Goal: Task Accomplishment & Management: Manage account settings

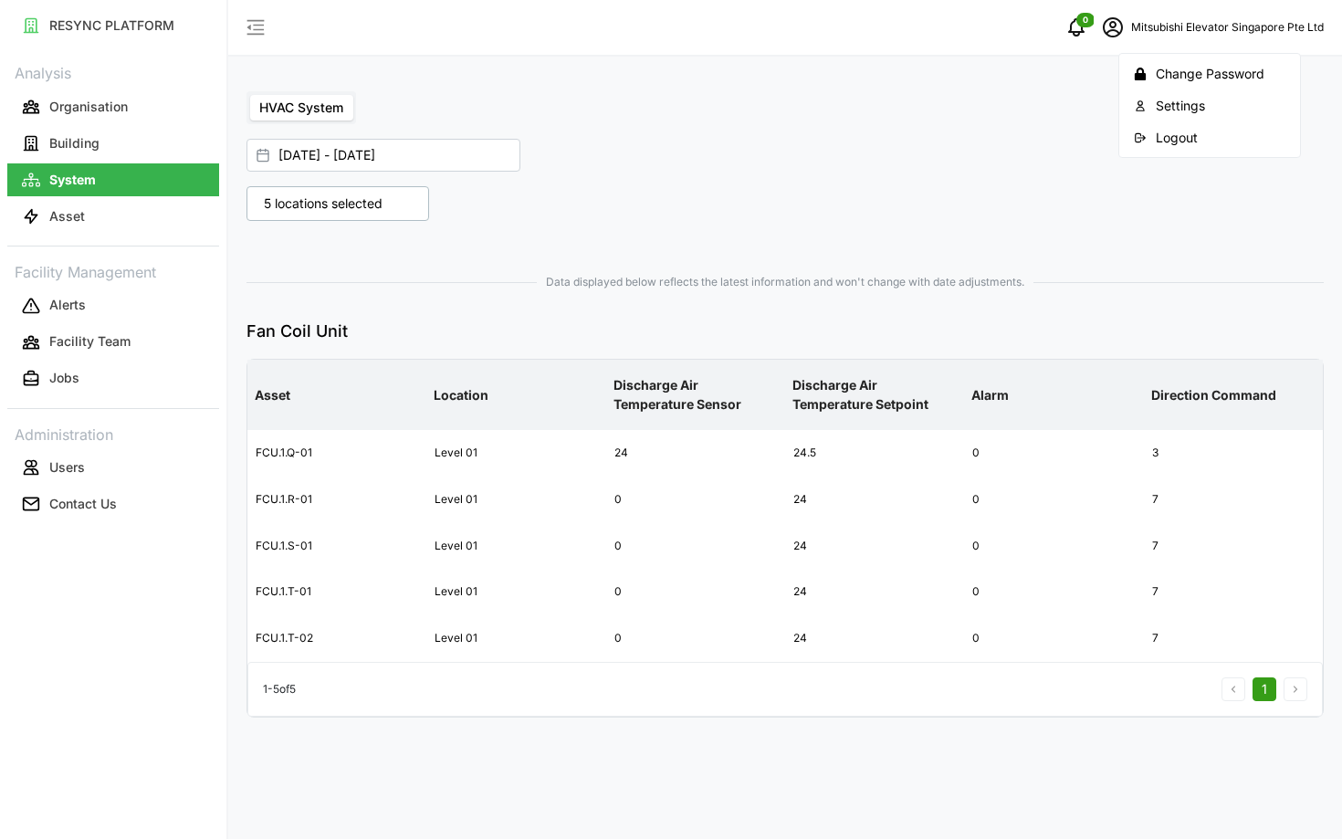
click at [1173, 144] on div "Logout" at bounding box center [1221, 138] width 130 height 20
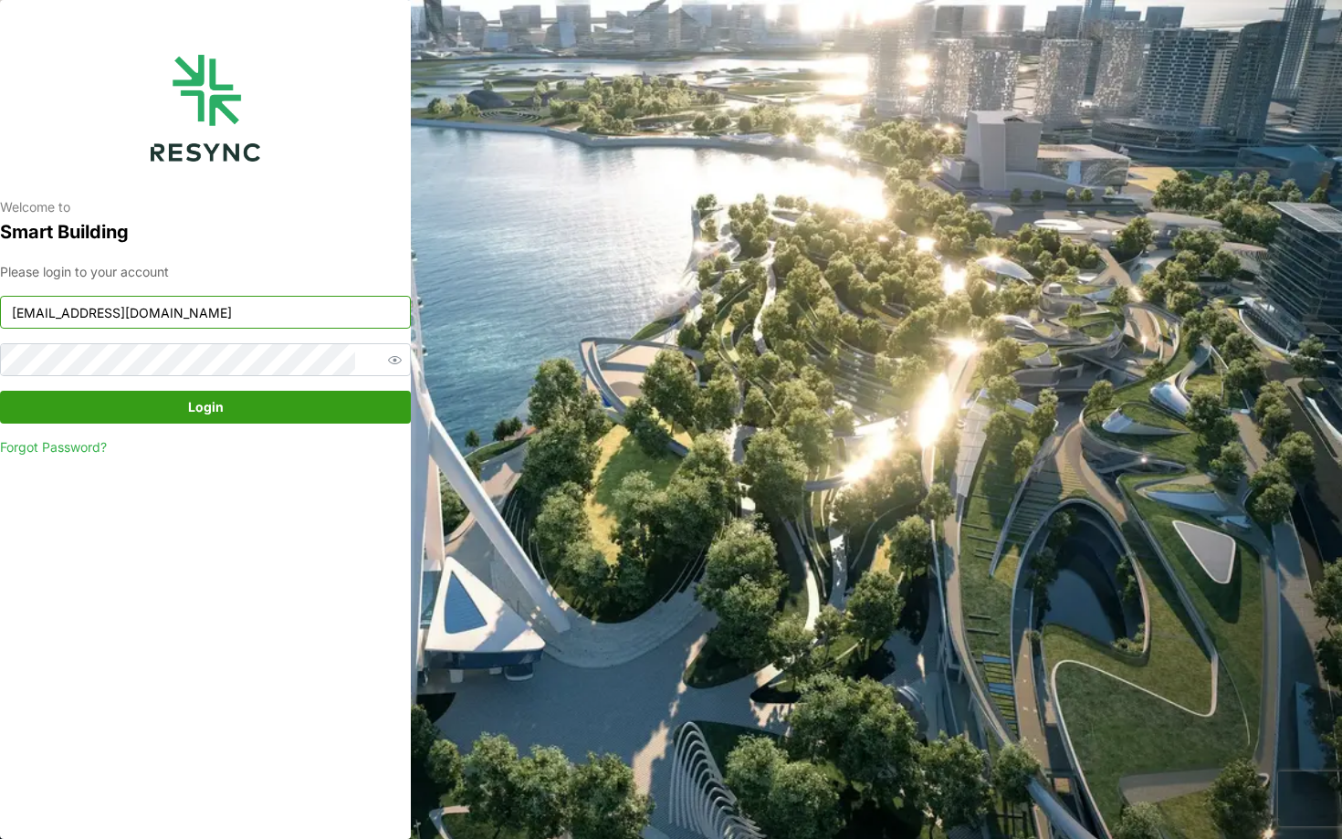
click at [107, 316] on input "mesp_display@resynctech.com" at bounding box center [205, 312] width 411 height 33
type input "continental_display@resynctech.com"
click at [157, 404] on span "Login" at bounding box center [205, 407] width 376 height 31
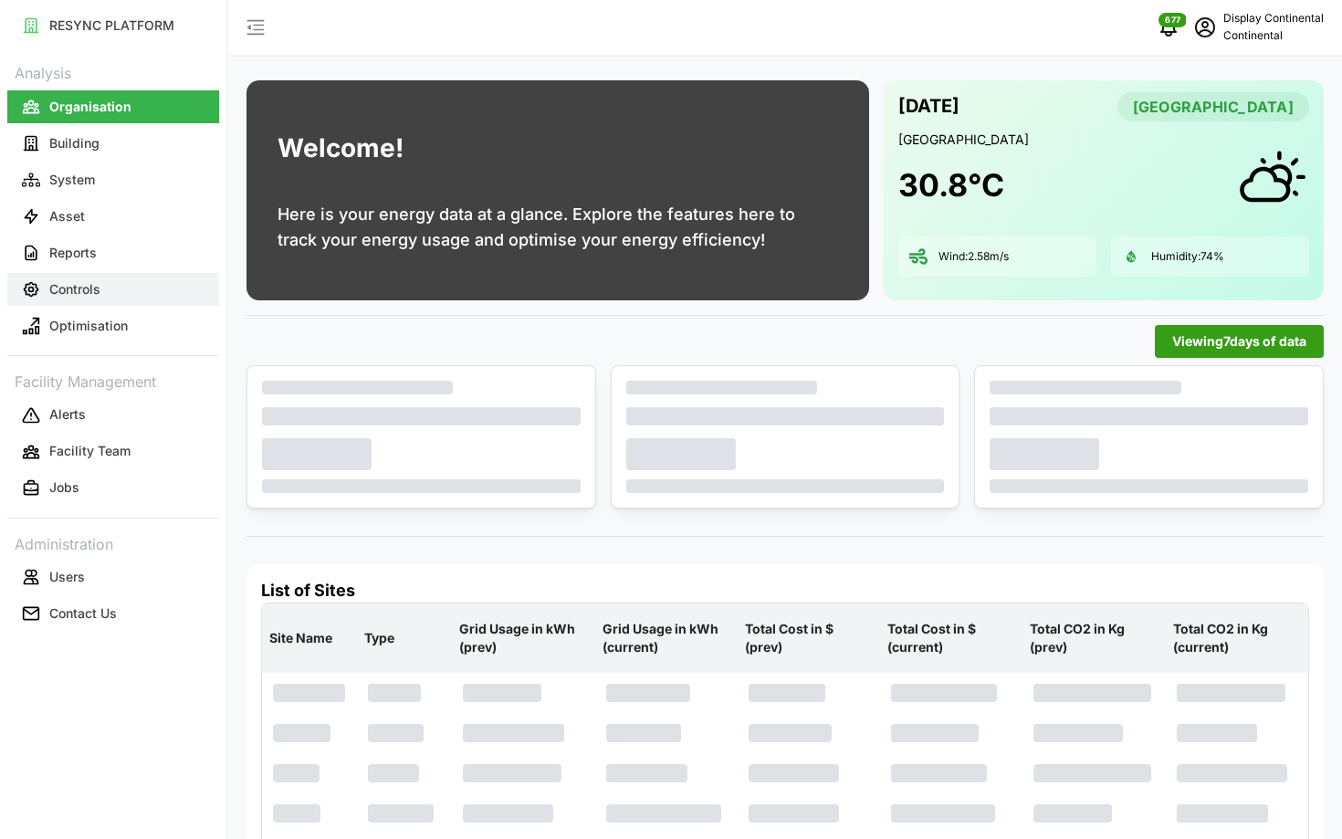
click at [80, 290] on p "Controls" at bounding box center [74, 289] width 51 height 18
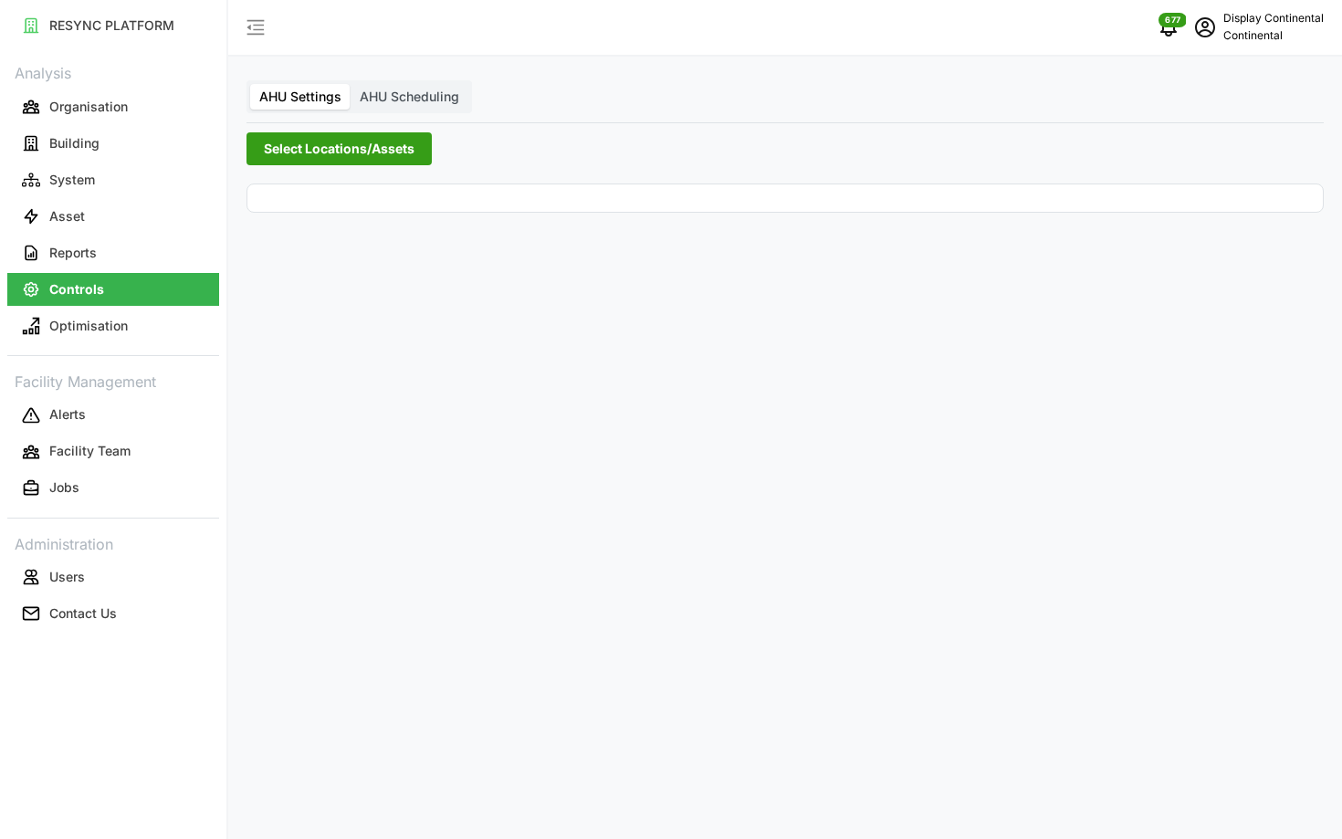
click at [305, 135] on span "Select Locations/Assets" at bounding box center [339, 148] width 151 height 31
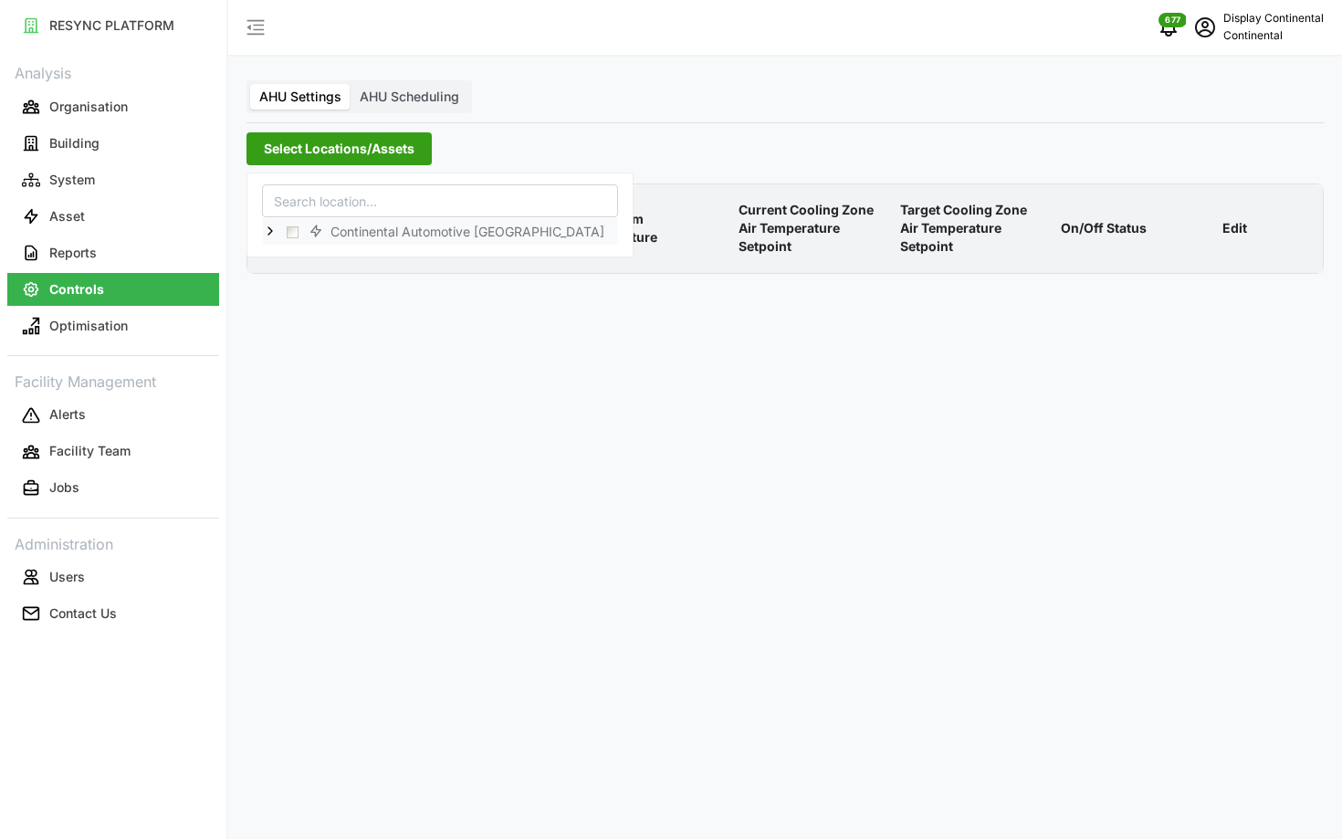
click at [268, 230] on icon at bounding box center [270, 231] width 15 height 15
click at [301, 255] on span "Select CA1" at bounding box center [307, 258] width 12 height 12
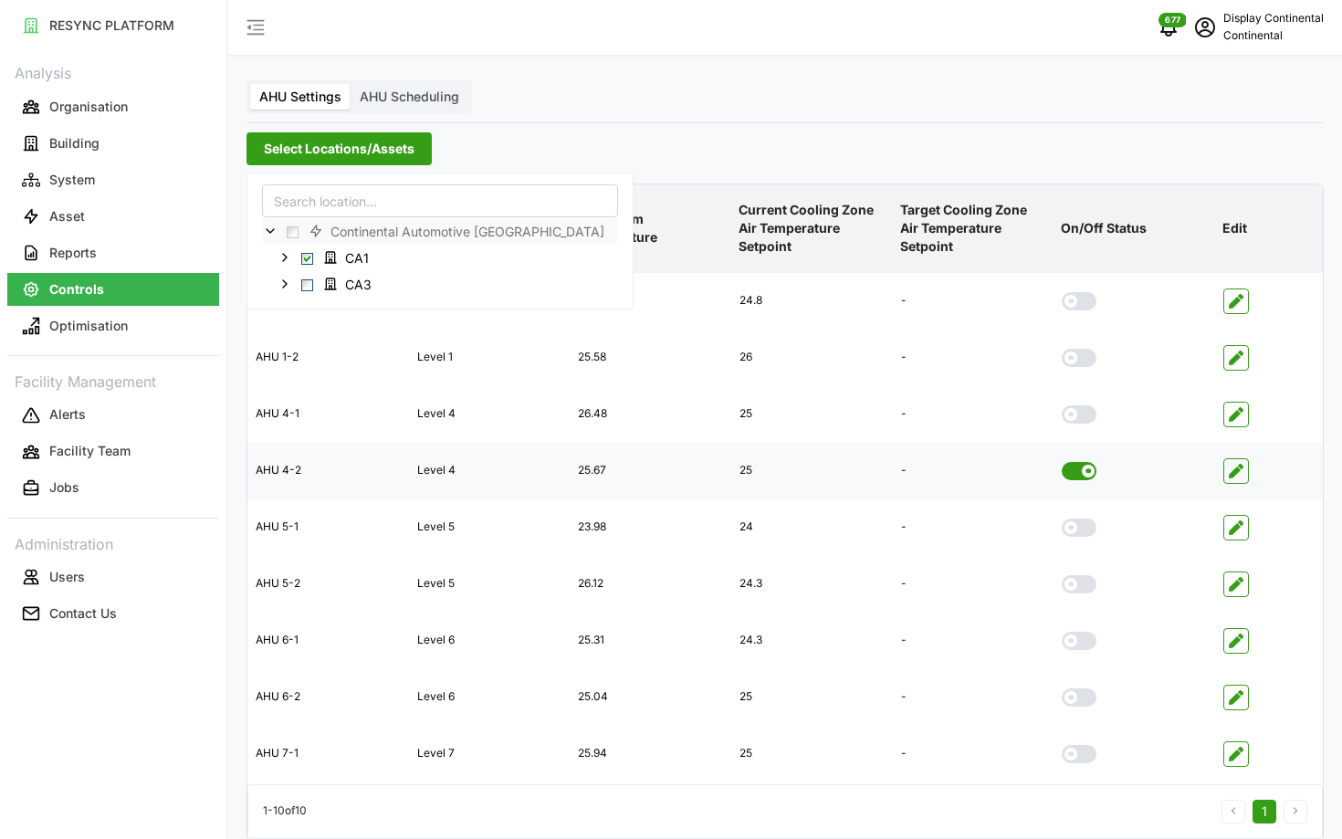
click at [1082, 471] on span at bounding box center [1088, 471] width 13 height 13
click at [1062, 462] on input "checkbox" at bounding box center [1062, 462] width 0 height 0
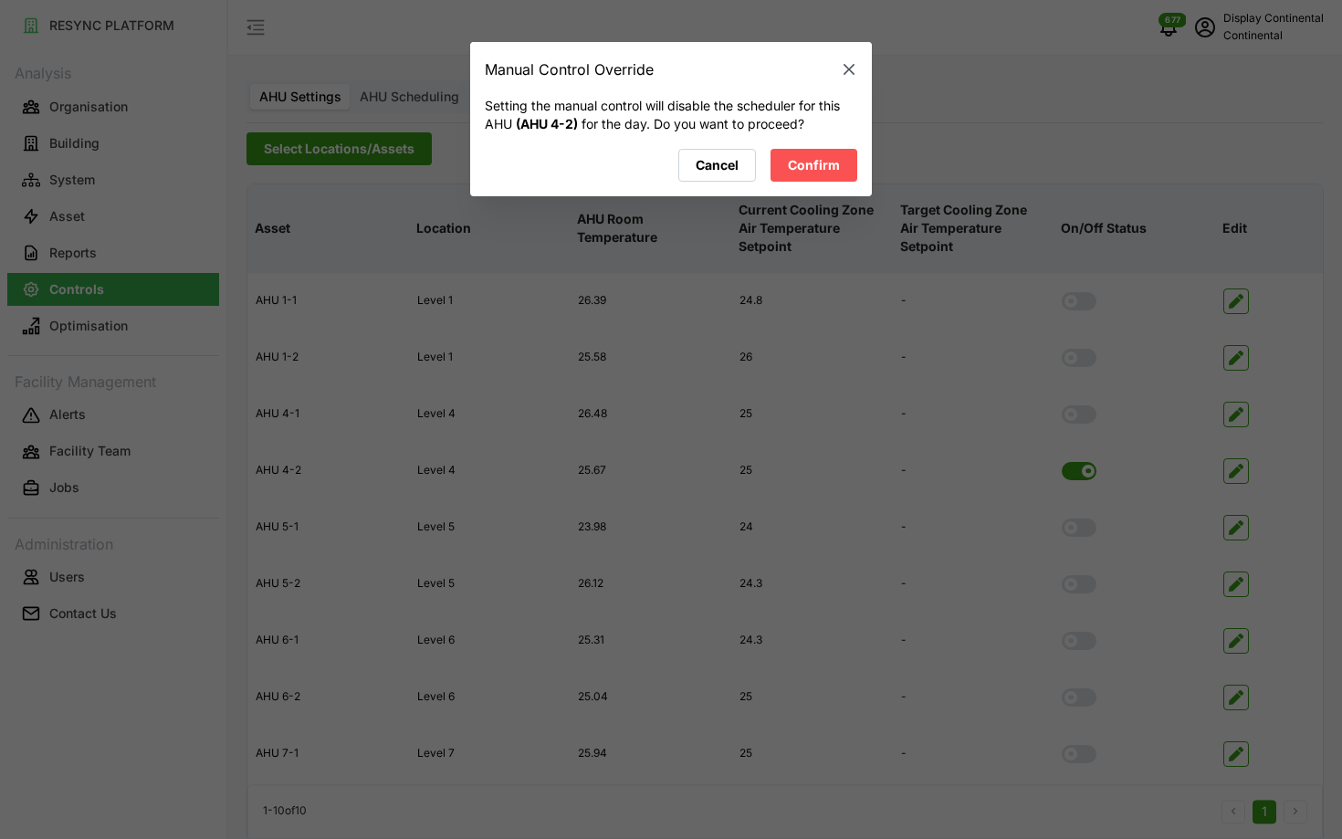
click at [804, 172] on span "Confirm" at bounding box center [814, 165] width 52 height 31
